Goal: Navigation & Orientation: Find specific page/section

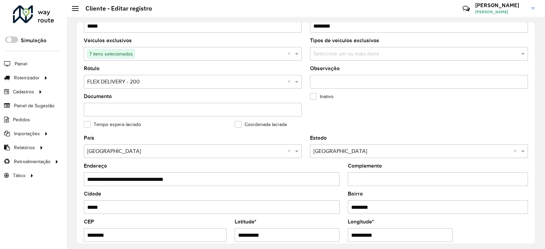
scroll to position [102, 0]
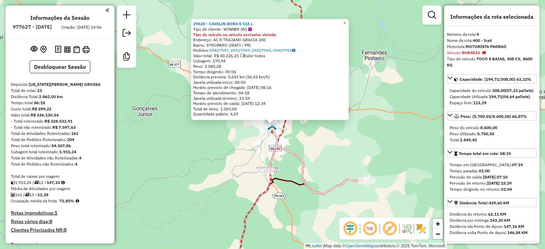
select select "**********"
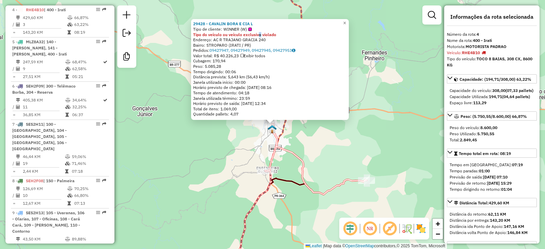
click at [323, 155] on div "29428 - CAVALIN BORA E CIA L Tipo de cliente: WINNER (W) Tipo do veículo ou veí…" at bounding box center [272, 124] width 545 height 249
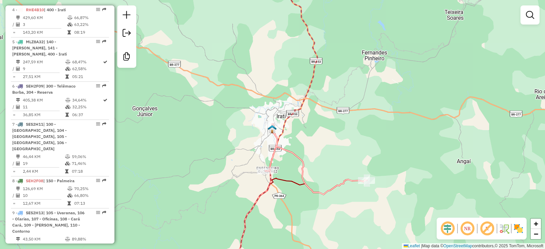
click at [272, 133] on img at bounding box center [271, 129] width 9 height 9
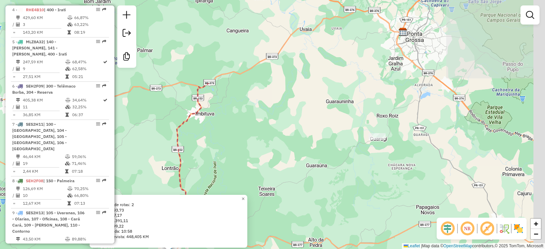
drag, startPoint x: 311, startPoint y: 51, endPoint x: 164, endPoint y: 192, distance: 203.6
click at [164, 192] on div "PA Irati Quantidade de rotas: 2 Cubagem: 393,73 Peso: 11.707,17 Valor: R$ 61.39…" at bounding box center [272, 124] width 545 height 249
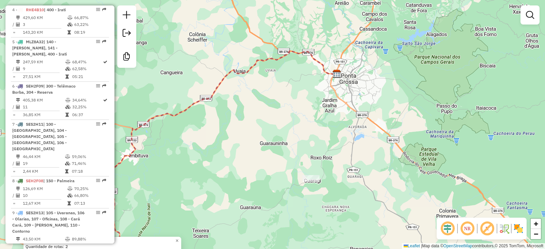
click at [335, 77] on img at bounding box center [336, 73] width 9 height 9
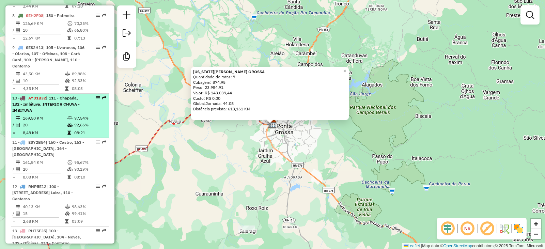
scroll to position [594, 0]
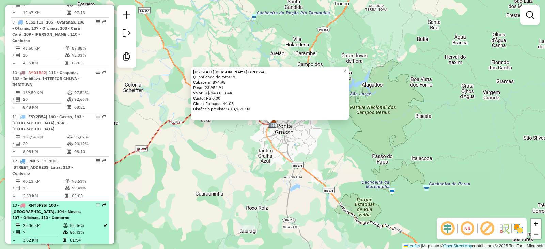
click at [45, 202] on span "| 100 - Ponta Grossa Centro, 104 - Neves, 107 - Oficinas, 110 - Contorno" at bounding box center [46, 210] width 69 height 17
select select "**********"
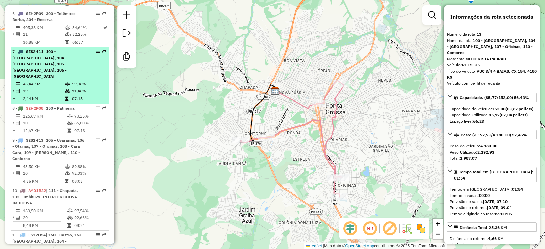
scroll to position [476, 0]
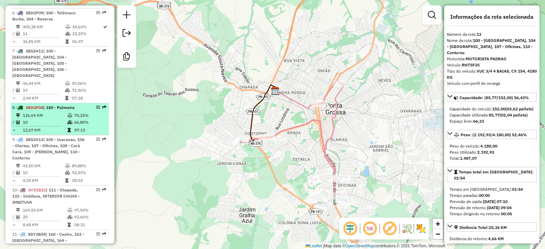
click at [44, 119] on td "10" at bounding box center [44, 122] width 45 height 7
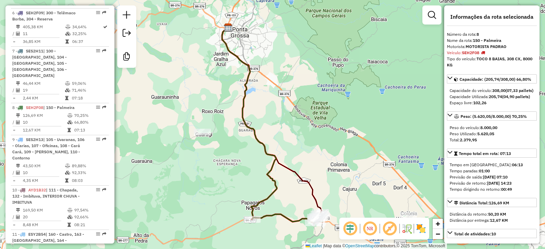
click at [483, 52] on icon at bounding box center [483, 53] width 4 height 4
click at [464, 52] on strong "SEH2F08" at bounding box center [469, 52] width 17 height 5
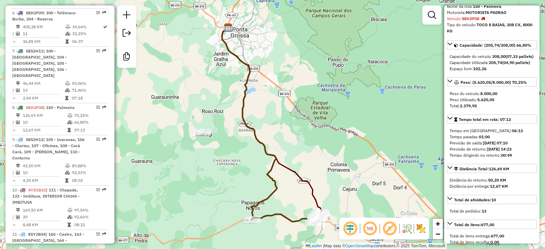
scroll to position [68, 0]
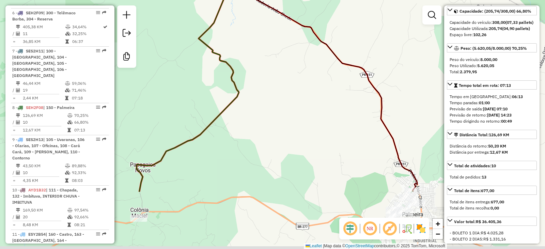
drag, startPoint x: 299, startPoint y: 176, endPoint x: 266, endPoint y: 101, distance: 81.7
click at [266, 101] on div "Janela de atendimento Grade de atendimento Capacidade Transportadoras Veículos …" at bounding box center [272, 124] width 545 height 249
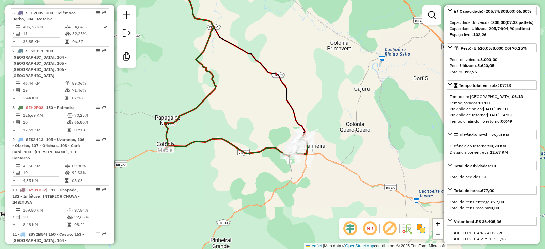
drag, startPoint x: 298, startPoint y: 134, endPoint x: 247, endPoint y: 123, distance: 52.3
click at [247, 123] on div "Janela de atendimento Grade de atendimento Capacidade Transportadoras Veículos …" at bounding box center [272, 124] width 545 height 249
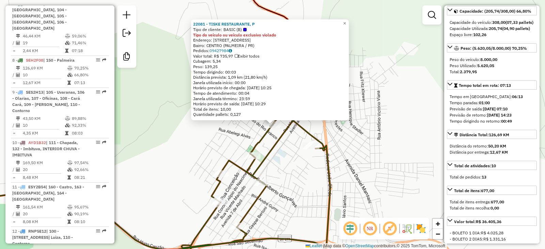
scroll to position [562, 0]
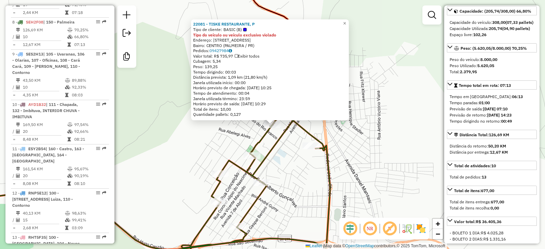
click at [312, 188] on div "22081 - TISKE RESTAURANTE, P Tipo de cliente: BASIC (B) Tipo do veículo ou veíc…" at bounding box center [272, 124] width 545 height 249
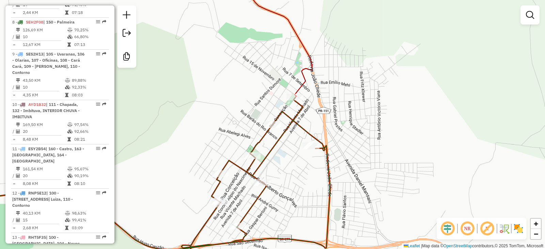
click at [310, 151] on div "Janela de atendimento Grade de atendimento Capacidade Transportadoras Veículos …" at bounding box center [272, 124] width 545 height 249
select select "**********"
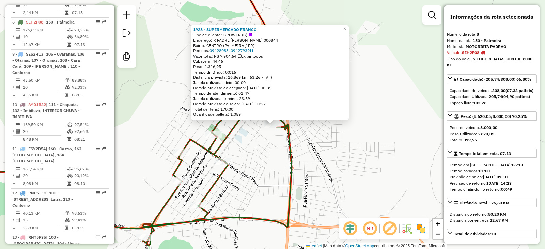
click at [285, 149] on div "1928 - SUPERMERCADO FRANCO Tipo de cliente: GROWER (G) Endereço: R PADRE CAMARG…" at bounding box center [272, 124] width 545 height 249
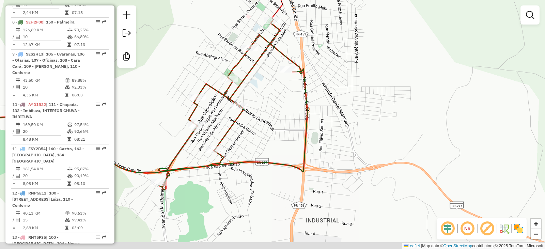
drag, startPoint x: 163, startPoint y: 164, endPoint x: 195, endPoint y: 111, distance: 61.7
click at [186, 112] on div "Janela de atendimento Grade de atendimento Capacidade Transportadoras Veículos …" at bounding box center [272, 124] width 545 height 249
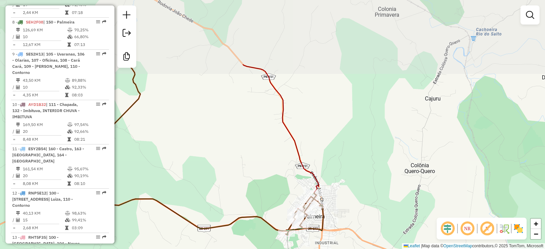
drag, startPoint x: 248, startPoint y: 94, endPoint x: 266, endPoint y: 188, distance: 95.9
click at [266, 188] on div "Janela de atendimento Grade de atendimento Capacidade Transportadoras Veículos …" at bounding box center [272, 124] width 545 height 249
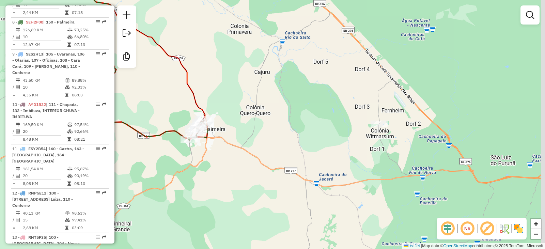
drag, startPoint x: 367, startPoint y: 164, endPoint x: 295, endPoint y: 131, distance: 78.7
click at [296, 131] on div "Janela de atendimento Grade de atendimento Capacidade Transportadoras Veículos …" at bounding box center [272, 124] width 545 height 249
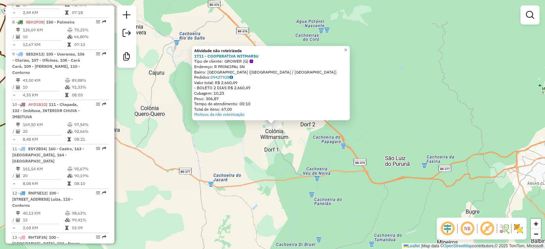
click at [281, 162] on div "Atividade não roteirizada 1711 - COOPERATIVA WITMARSU Tipo de cliente: GROWER (…" at bounding box center [272, 124] width 545 height 249
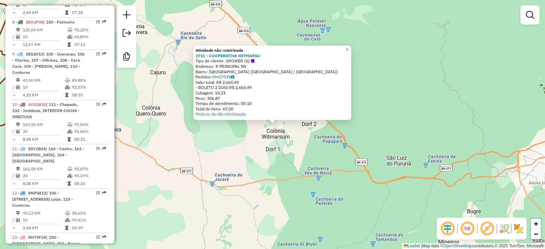
click at [234, 162] on div "Atividade não roteirizada 1711 - COOPERATIVA WITMARSU Tipo de cliente: GROWER (…" at bounding box center [272, 124] width 545 height 249
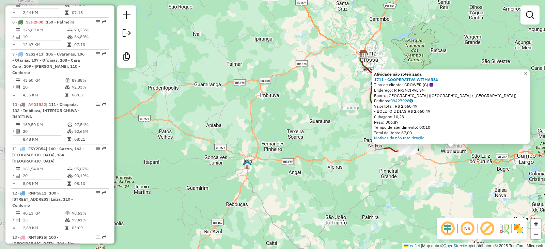
drag, startPoint x: 193, startPoint y: 181, endPoint x: 394, endPoint y: 170, distance: 201.0
click at [403, 176] on div "Atividade não roteirizada 1711 - COOPERATIVA WITMARSU Tipo de cliente: GROWER (…" at bounding box center [272, 124] width 545 height 249
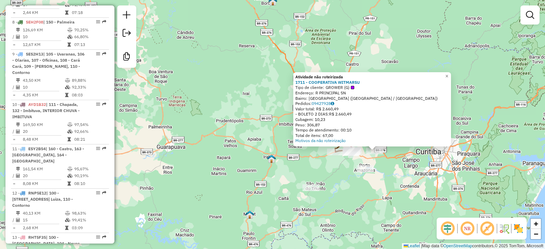
click at [304, 173] on div "Atividade não roteirizada 1711 - COOPERATIVA WITMARSU Tipo de cliente: GROWER (…" at bounding box center [272, 124] width 545 height 249
